Goal: Check status

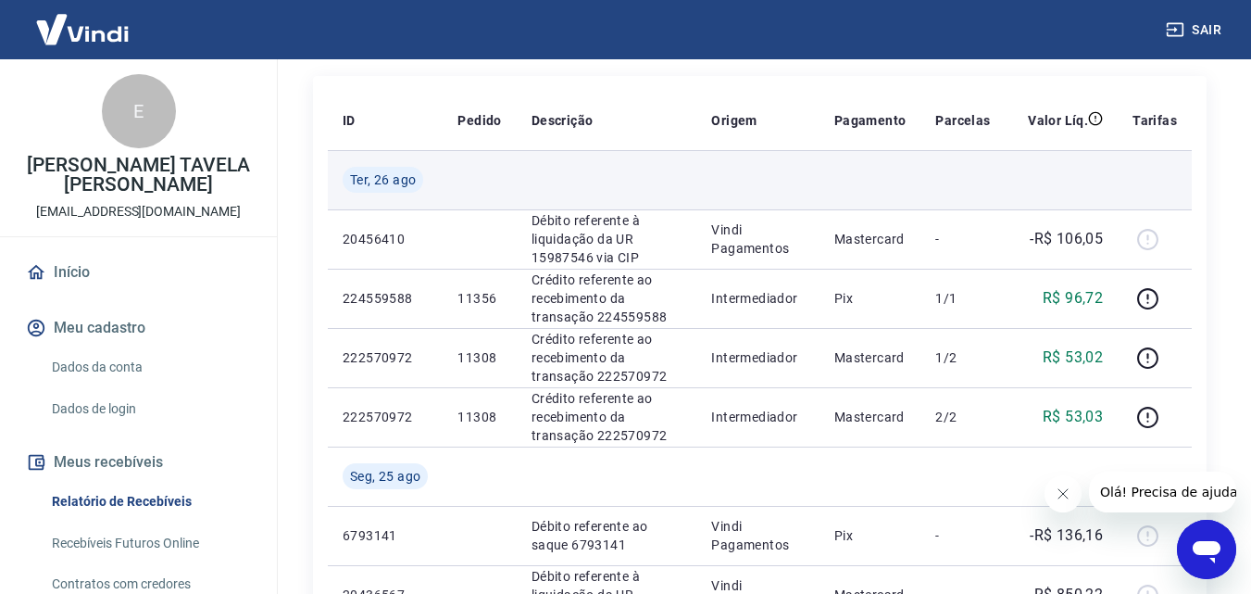
scroll to position [278, 0]
